Goal: Task Accomplishment & Management: Use online tool/utility

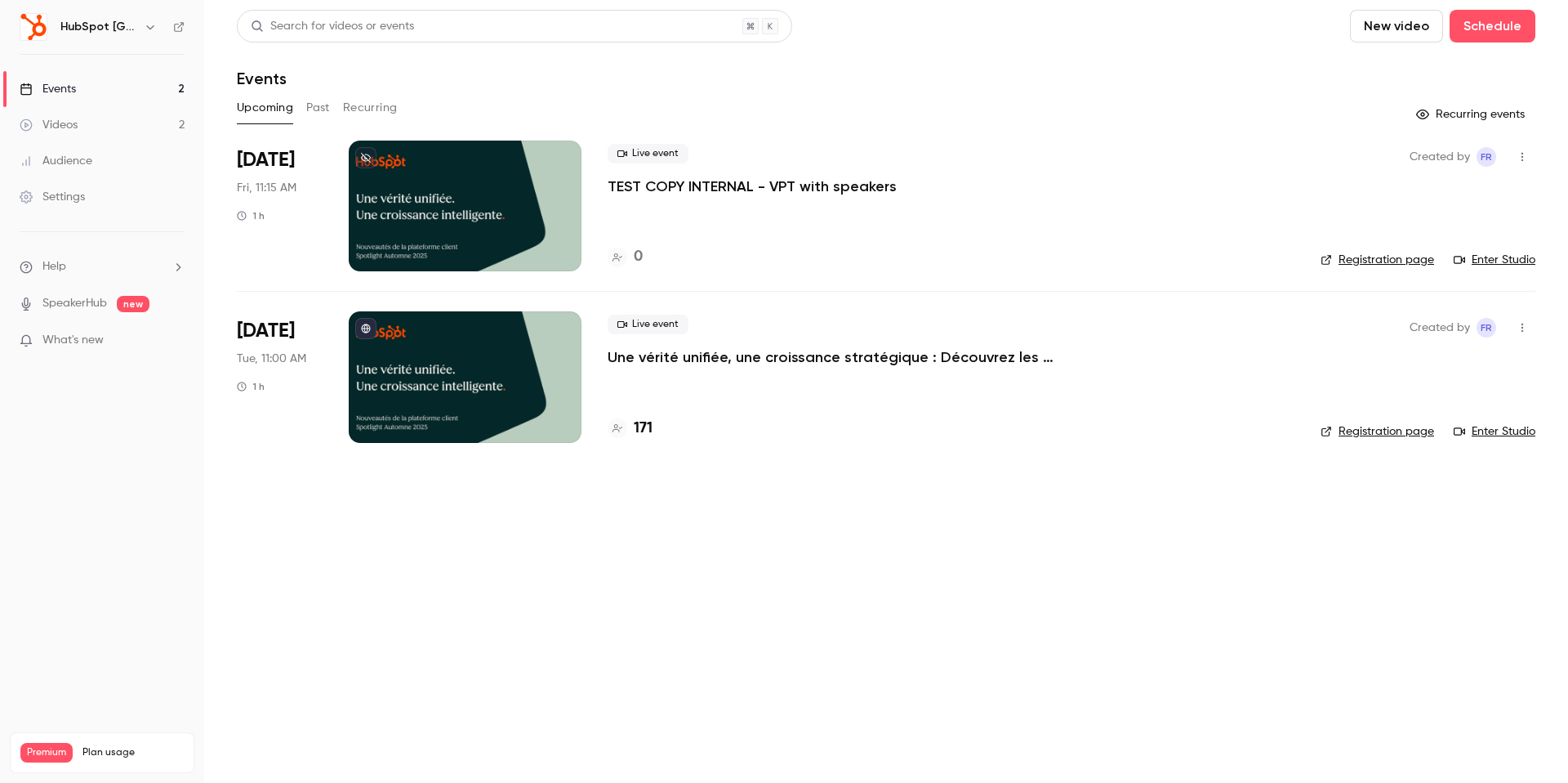
click at [731, 214] on div "Live event TEST COPY INTERNAL - VPT with speakers 0" at bounding box center [951, 206] width 687 height 130
click at [334, 213] on li "[DATE] Fri, 11:15 AM 1 h Live event TEST COPY INTERNAL - VPT with speakers 0 Cr…" at bounding box center [887, 216] width 1299 height 151
click at [470, 161] on div at bounding box center [465, 206] width 233 height 130
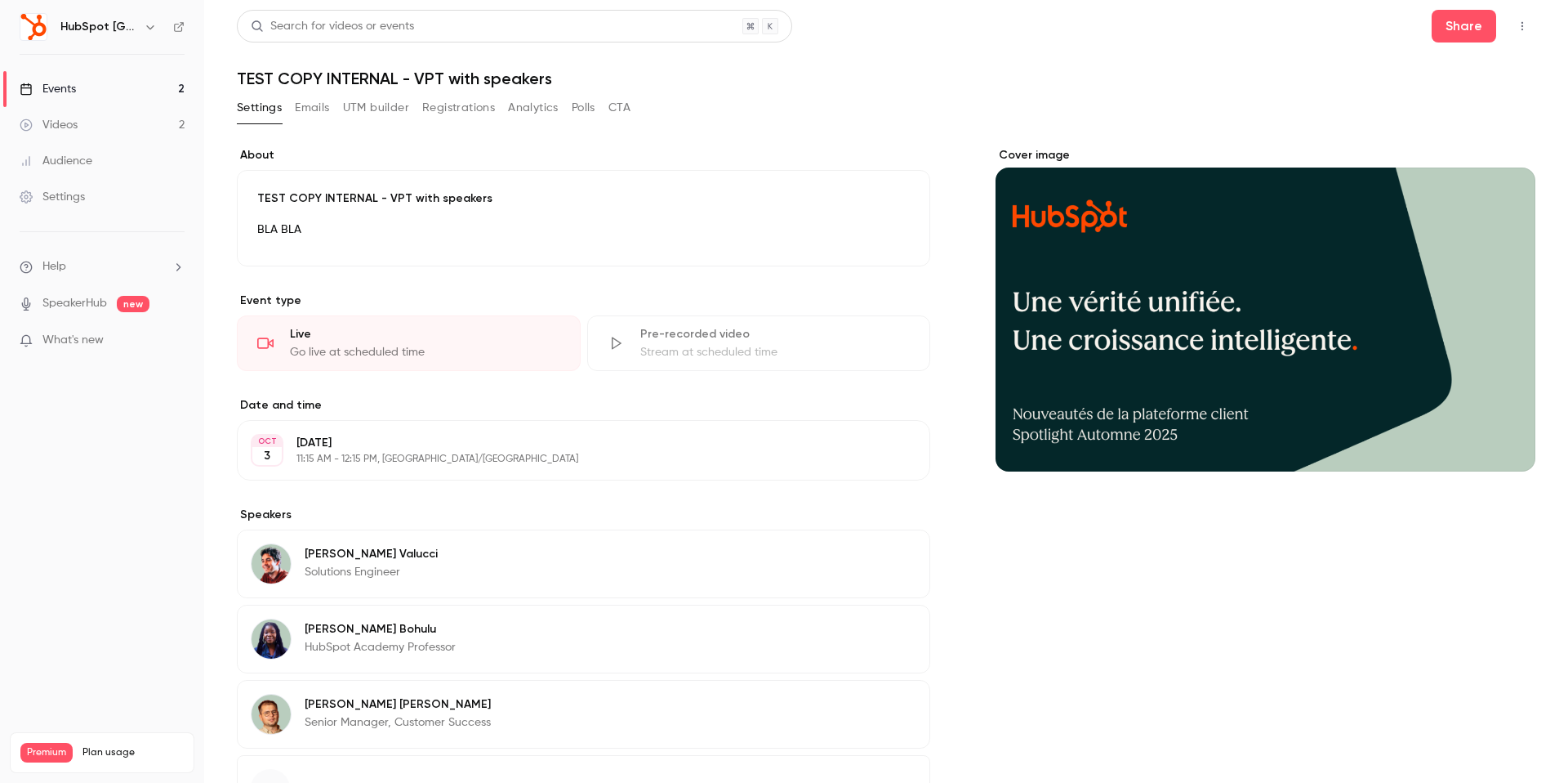
click at [84, 96] on link "Events 2" at bounding box center [101, 88] width 204 height 36
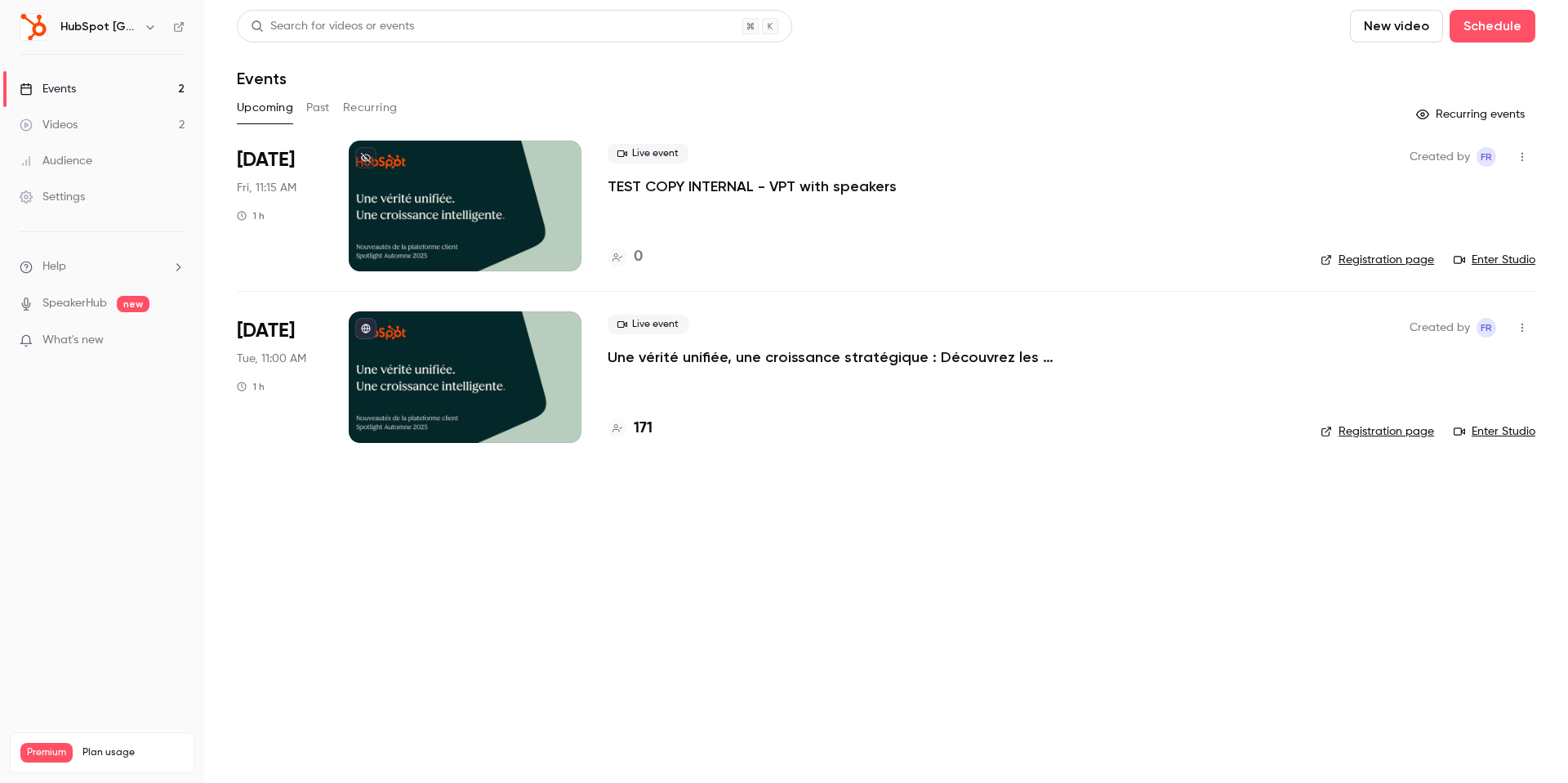
click at [1481, 258] on link "Enter Studio" at bounding box center [1494, 260] width 82 height 17
